Goal: Information Seeking & Learning: Find specific page/section

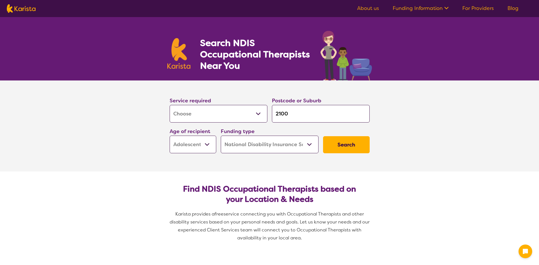
select select "[MEDICAL_DATA]"
select select "AS"
select select "NDIS"
select select "[MEDICAL_DATA]"
select select "AS"
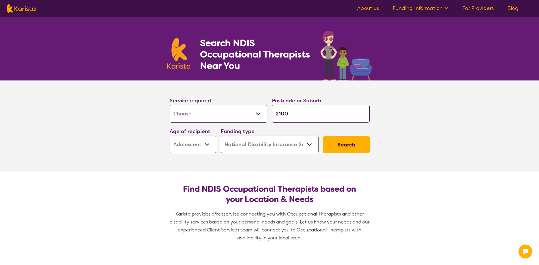
select select "NDIS"
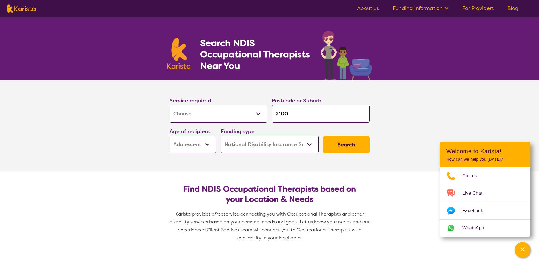
click at [353, 144] on button "Search" at bounding box center [346, 144] width 47 height 17
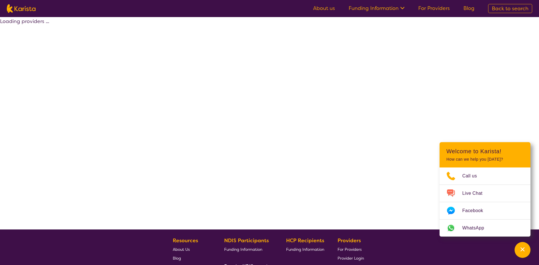
select select "by_score"
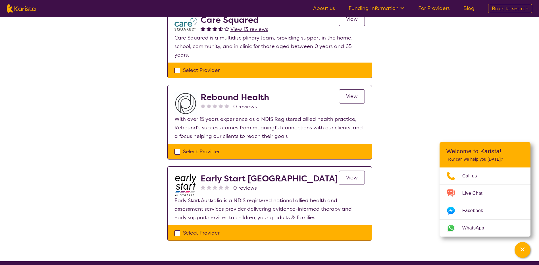
scroll to position [160, 0]
